Goal: Task Accomplishment & Management: Use online tool/utility

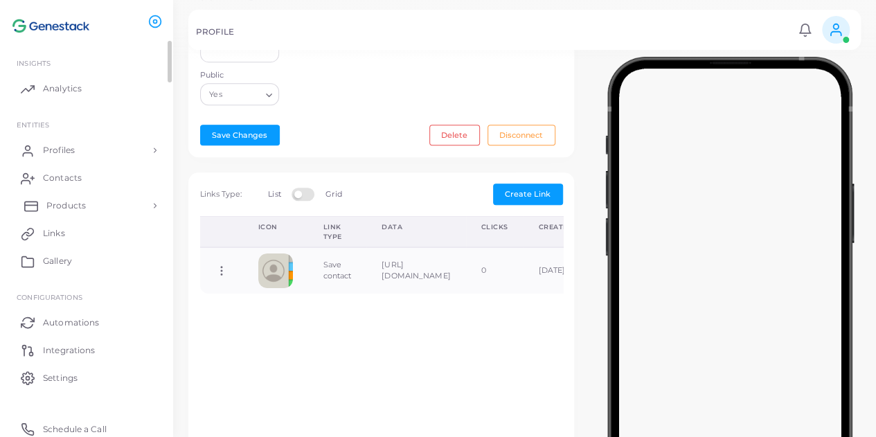
click at [116, 203] on link "Products" at bounding box center [86, 206] width 152 height 28
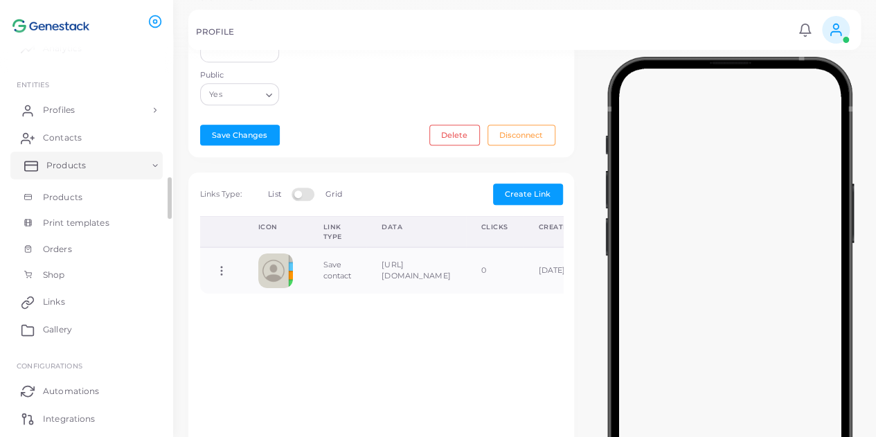
scroll to position [42, 0]
click at [540, 344] on div "Icon Link Type Data Clicks Created Direct Link Workspace Link Copy Link Edit Li…" at bounding box center [381, 339] width 378 height 246
click at [61, 106] on span "Profiles" at bounding box center [62, 108] width 32 height 12
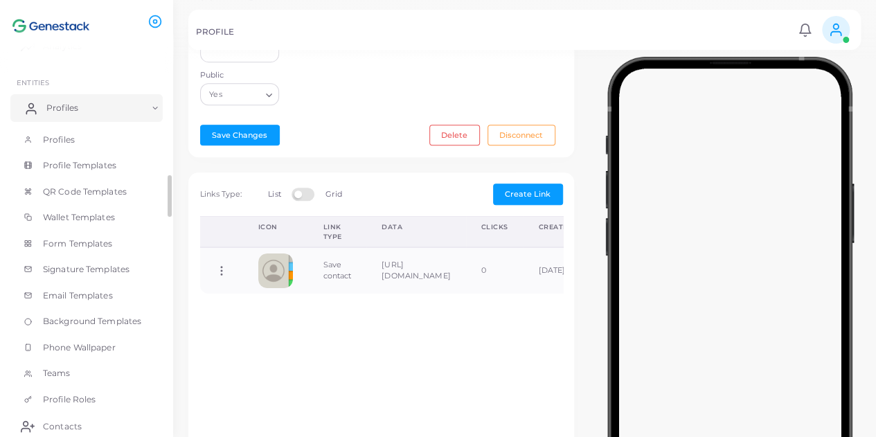
click at [82, 104] on link "Profiles" at bounding box center [86, 108] width 152 height 28
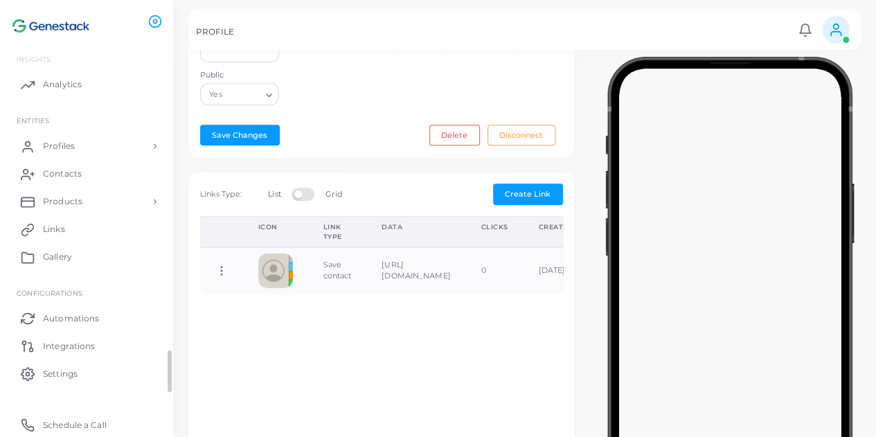
scroll to position [4, 0]
click at [66, 258] on span "Gallery" at bounding box center [60, 257] width 29 height 12
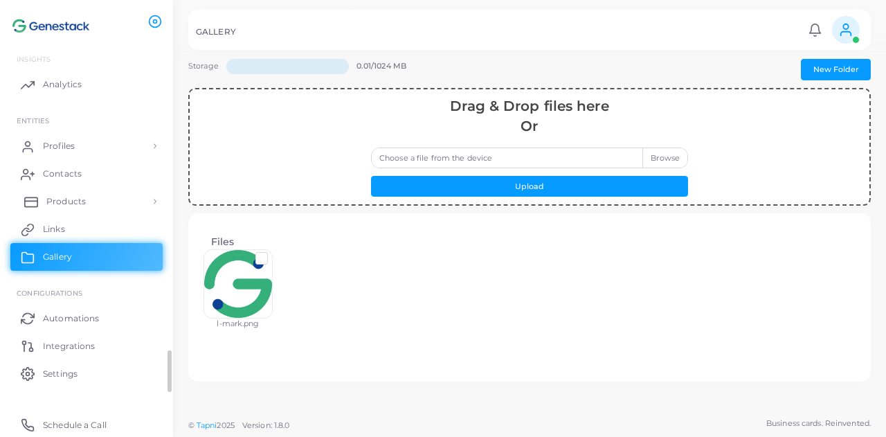
click at [120, 198] on link "Products" at bounding box center [86, 202] width 152 height 28
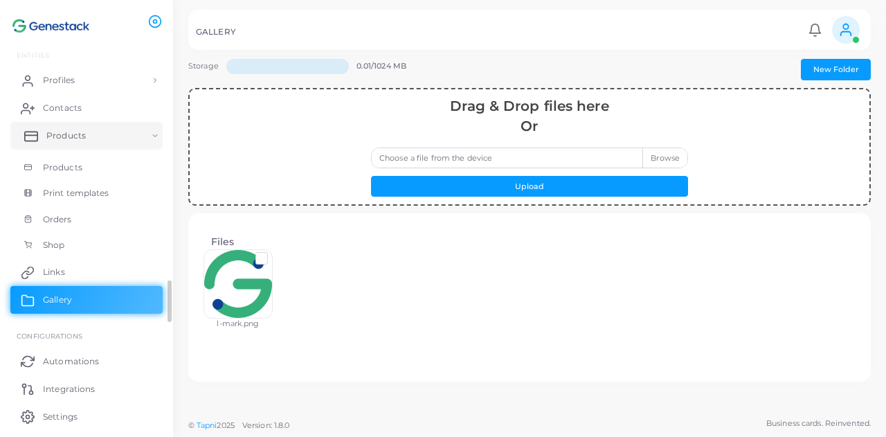
scroll to position [74, 0]
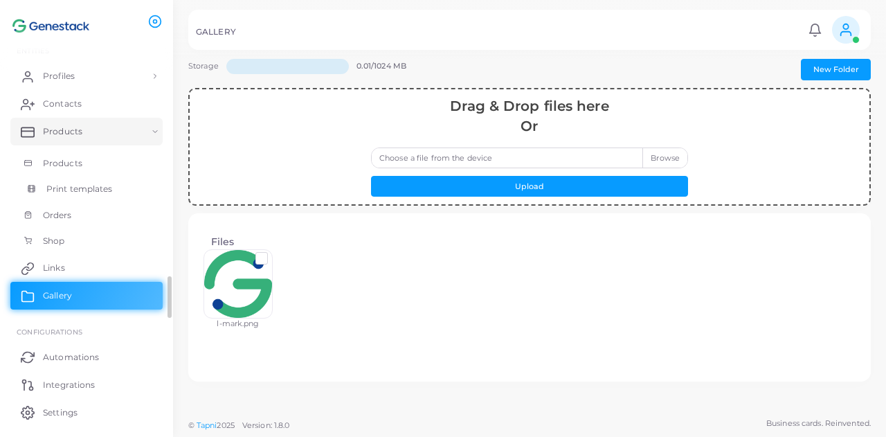
click at [102, 181] on link "Print templates" at bounding box center [86, 189] width 152 height 26
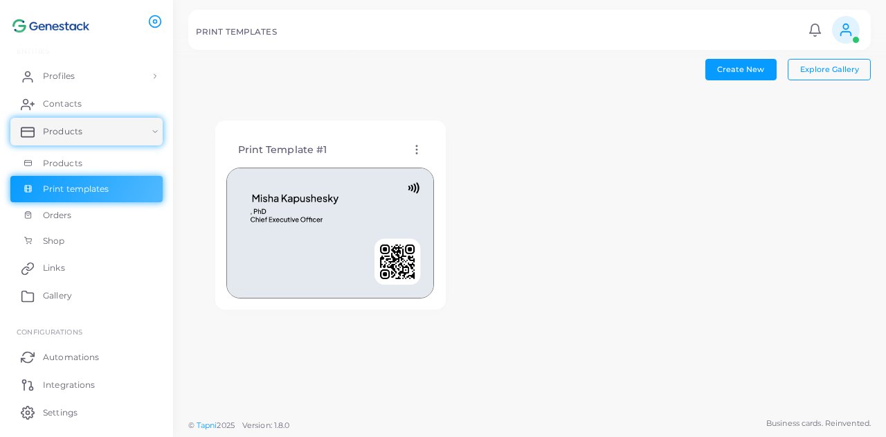
click at [269, 217] on img at bounding box center [330, 233] width 208 height 131
click at [411, 147] on icon at bounding box center [417, 149] width 12 height 12
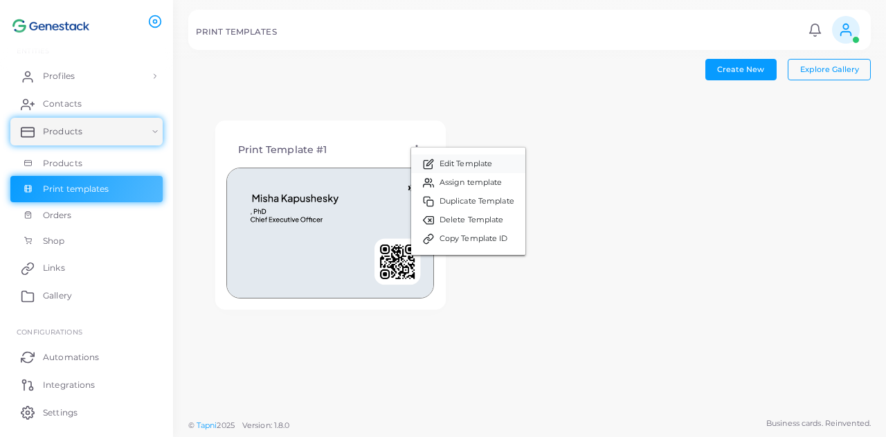
click at [442, 161] on span "Edit Template" at bounding box center [466, 164] width 53 height 11
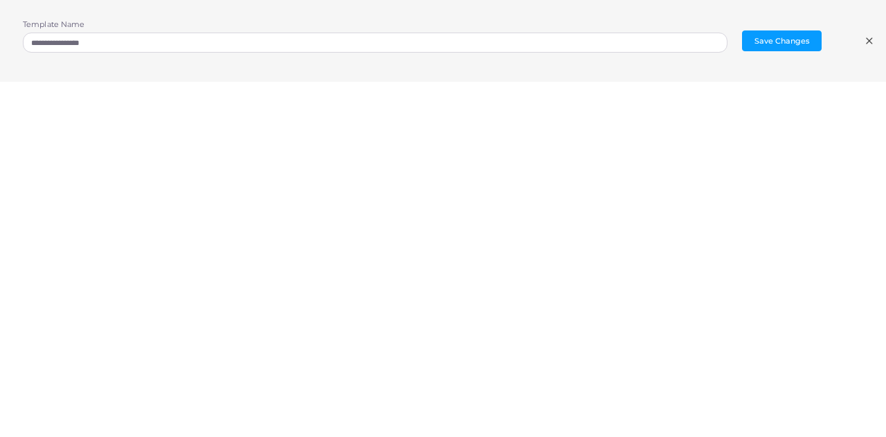
scroll to position [3, 0]
